Goal: Task Accomplishment & Management: Manage account settings

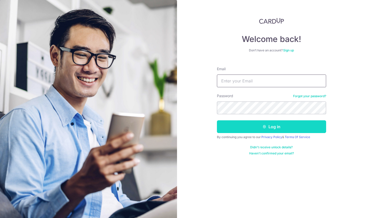
type input "[EMAIL_ADDRESS][DOMAIN_NAME]"
click at [241, 128] on button "Log in" at bounding box center [271, 126] width 109 height 13
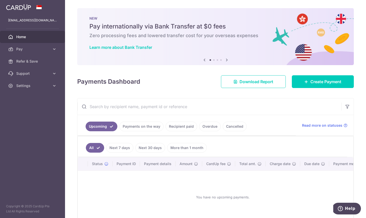
click at [181, 128] on link "Recipient paid" at bounding box center [181, 126] width 31 height 10
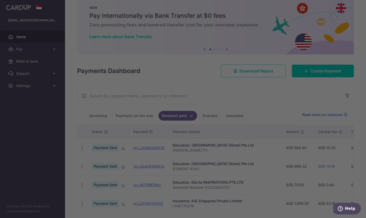
scroll to position [11, 0]
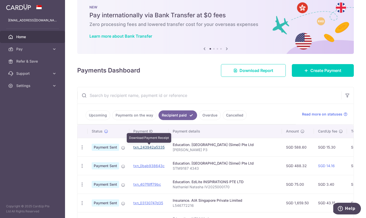
click at [141, 146] on link "txn_243942a5335" at bounding box center [148, 147] width 31 height 4
